Goal: Information Seeking & Learning: Learn about a topic

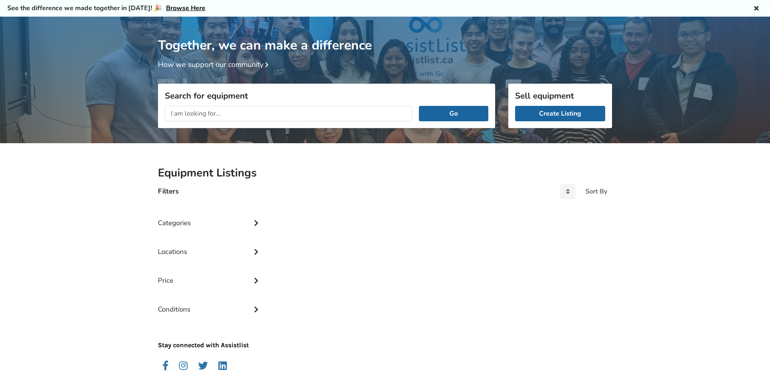
scroll to position [43, 0]
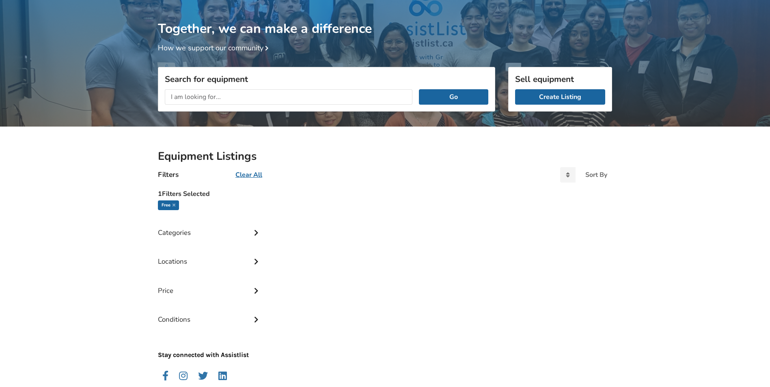
click at [234, 103] on input "text" at bounding box center [289, 96] width 248 height 15
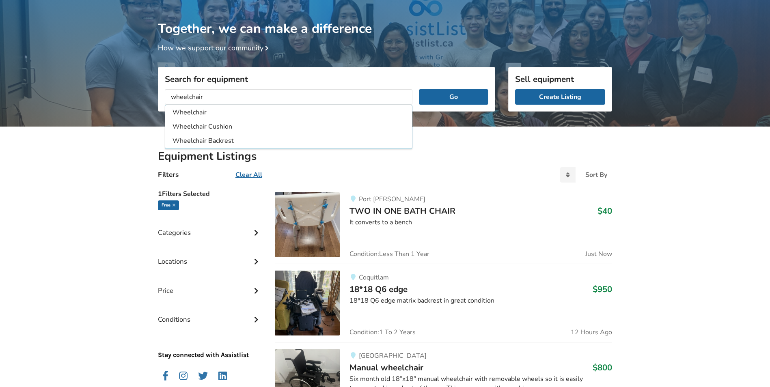
click at [419, 89] on button "Go" at bounding box center [453, 96] width 69 height 15
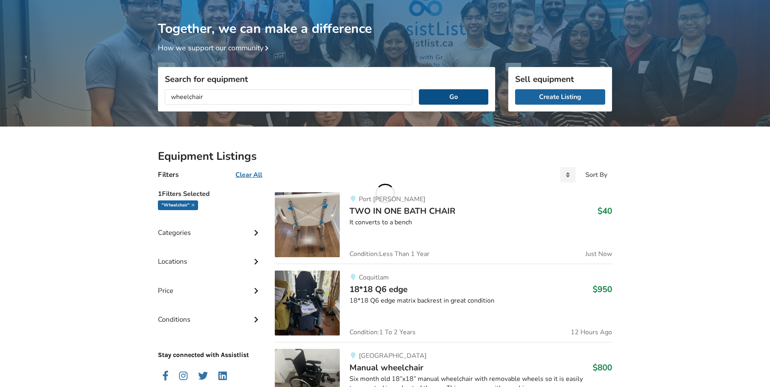
click at [467, 97] on button "Go" at bounding box center [453, 96] width 69 height 15
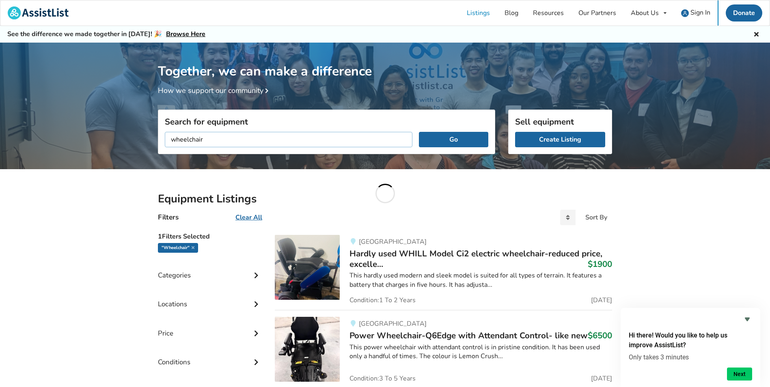
click at [232, 140] on input "wheelchair" at bounding box center [289, 139] width 248 height 15
type input "manual wheelchair"
click at [419, 132] on button "Go" at bounding box center [453, 139] width 69 height 15
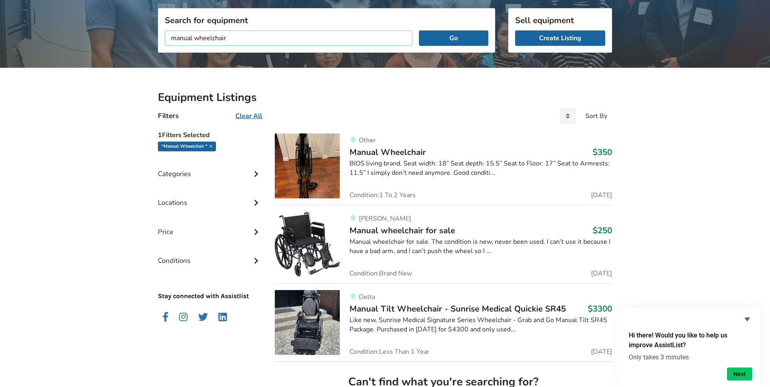
scroll to position [73, 0]
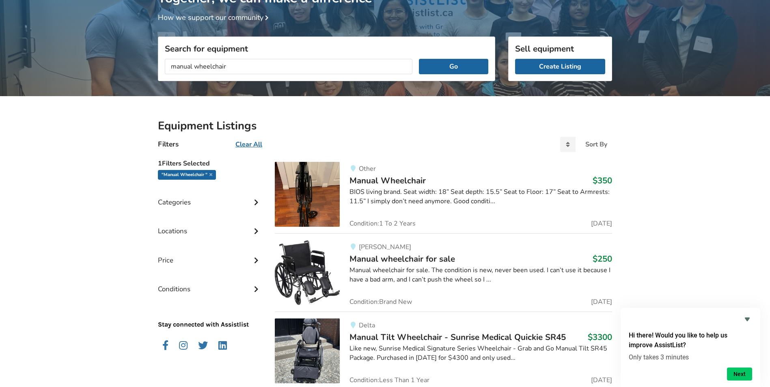
click at [202, 204] on div "Categories" at bounding box center [210, 196] width 104 height 29
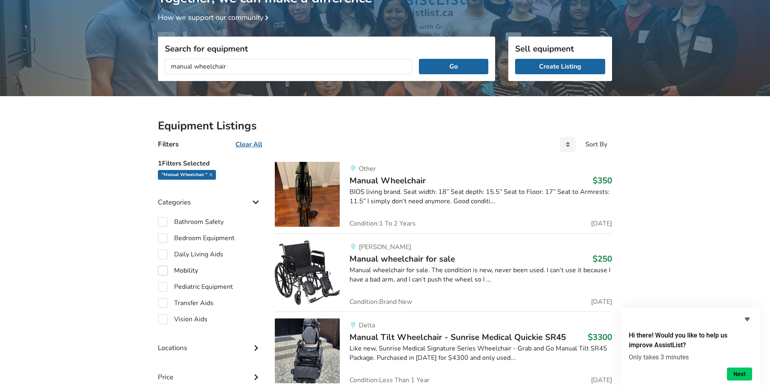
click at [165, 271] on label "Mobility" at bounding box center [178, 271] width 40 height 10
click at [242, 176] on icon at bounding box center [243, 175] width 3 height 4
checkbox input "false"
click at [251, 65] on input "manual wheelchair" at bounding box center [289, 66] width 248 height 15
click at [452, 68] on button "Go" at bounding box center [453, 66] width 69 height 15
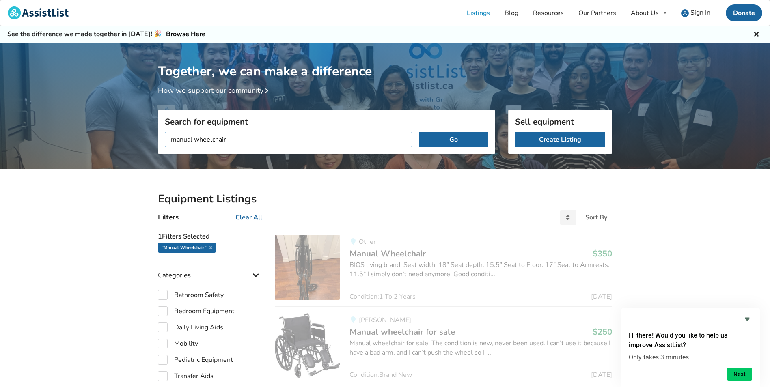
click at [239, 139] on input "manual wheelchair" at bounding box center [289, 139] width 248 height 15
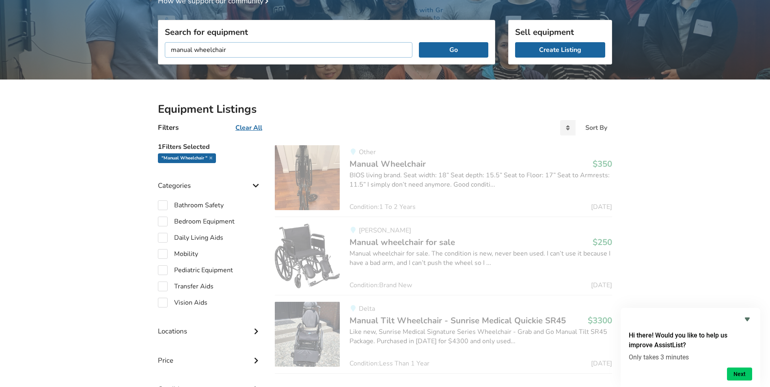
scroll to position [81, 0]
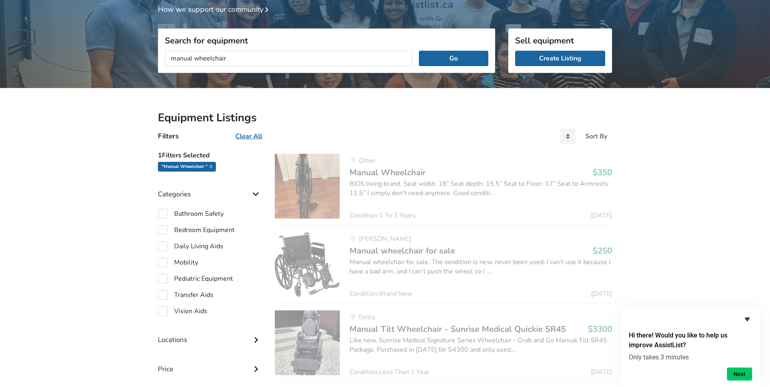
click at [747, 321] on icon "Hide survey" at bounding box center [747, 320] width 5 height 4
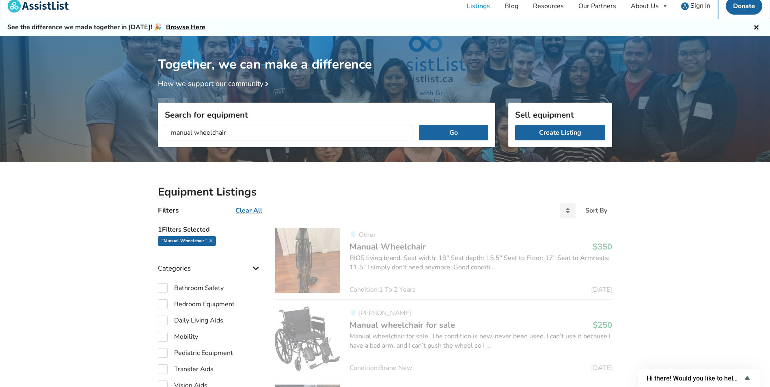
scroll to position [0, 0]
